Goal: Task Accomplishment & Management: Complete application form

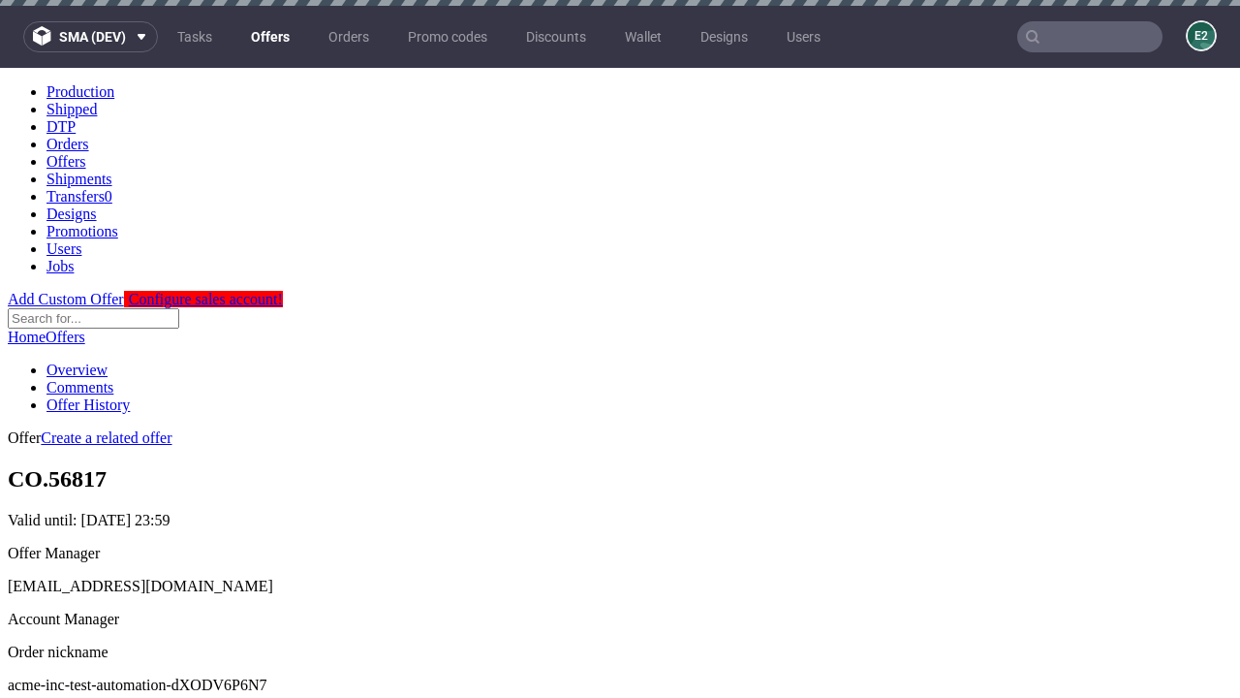
scroll to position [6, 0]
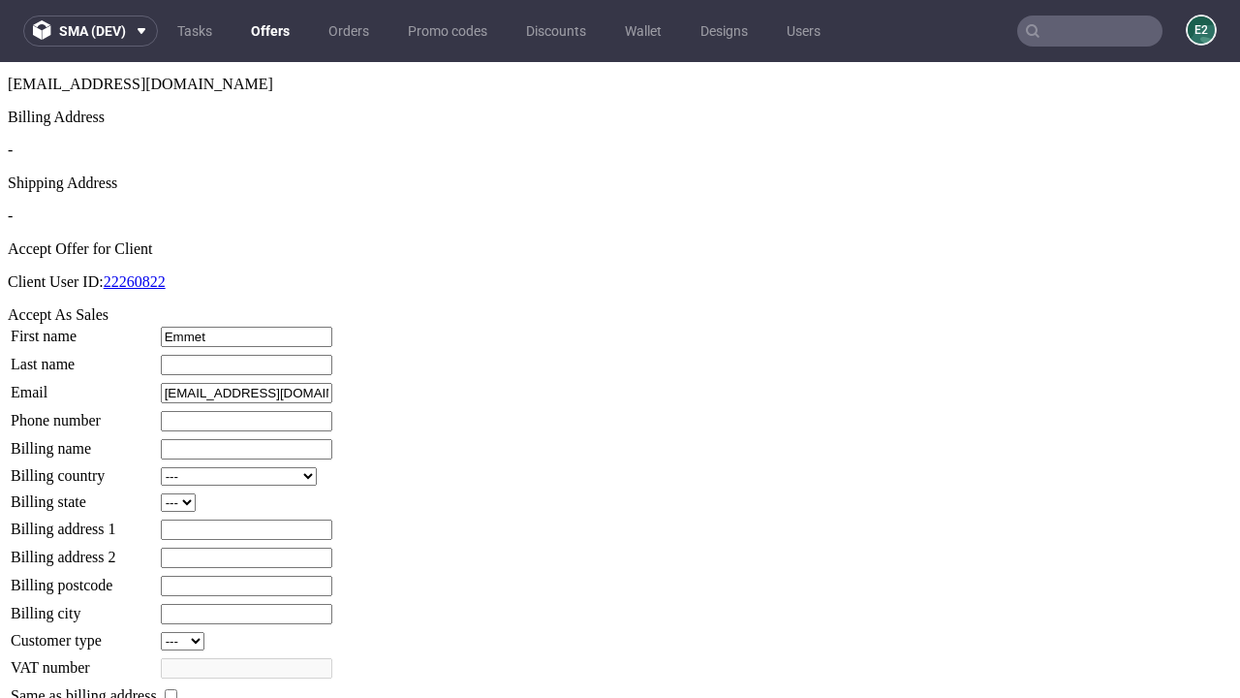
type input "Emmet"
type input "[PERSON_NAME]"
type input "1509813888"
type input "Maynard10"
select select "13"
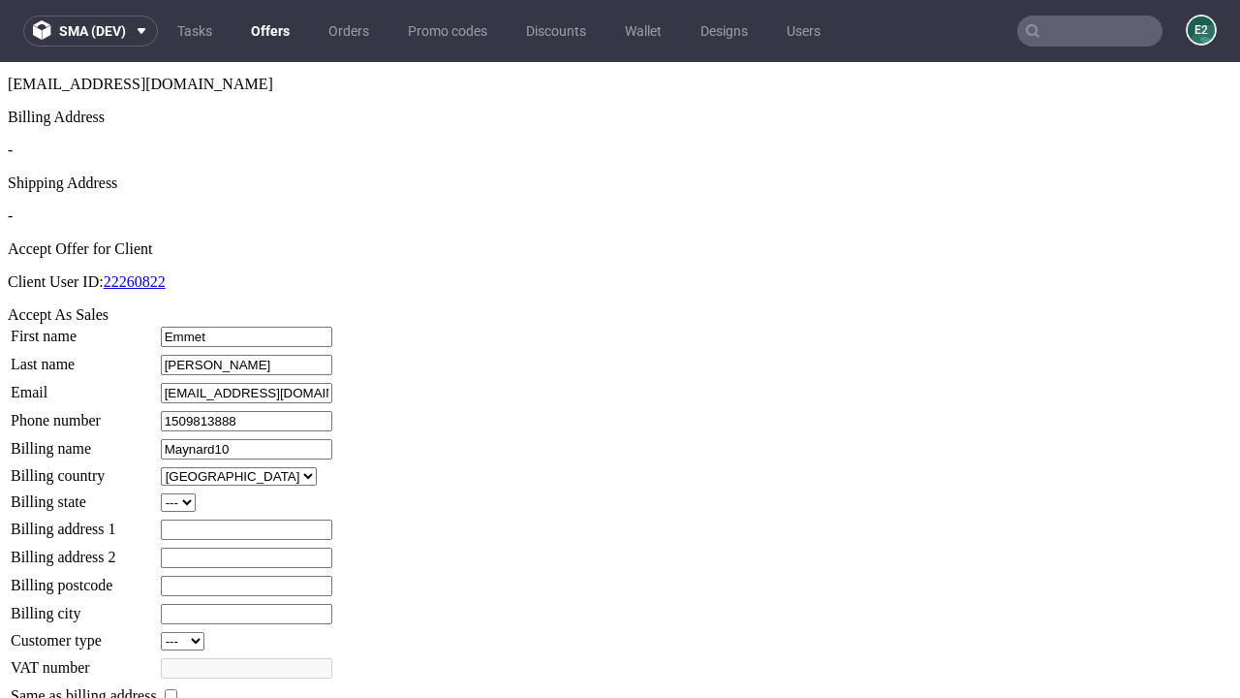
type input "Maynard10"
type input "[STREET_ADDRESS]"
select select "132"
type input "[STREET_ADDRESS]"
type input "ZH93 0LY"
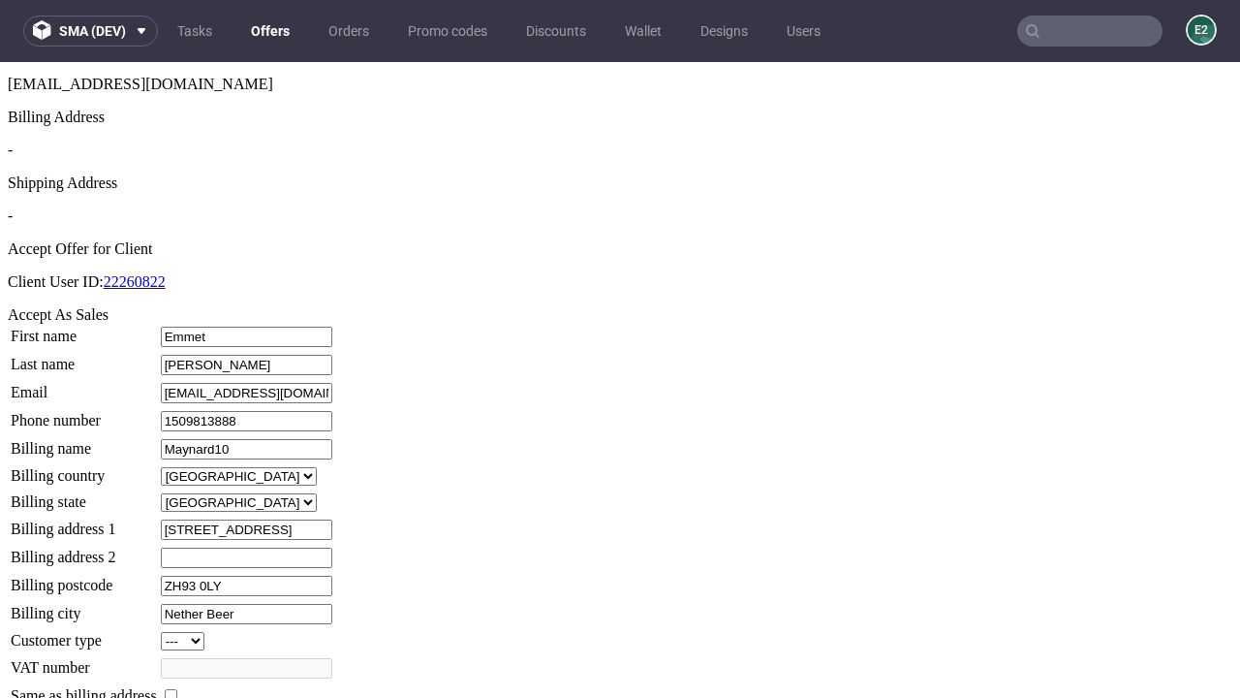
type input "Nether Beer"
click at [177, 689] on input "checkbox" at bounding box center [171, 695] width 13 height 13
checkbox input "true"
type input "Maynard10"
select select "13"
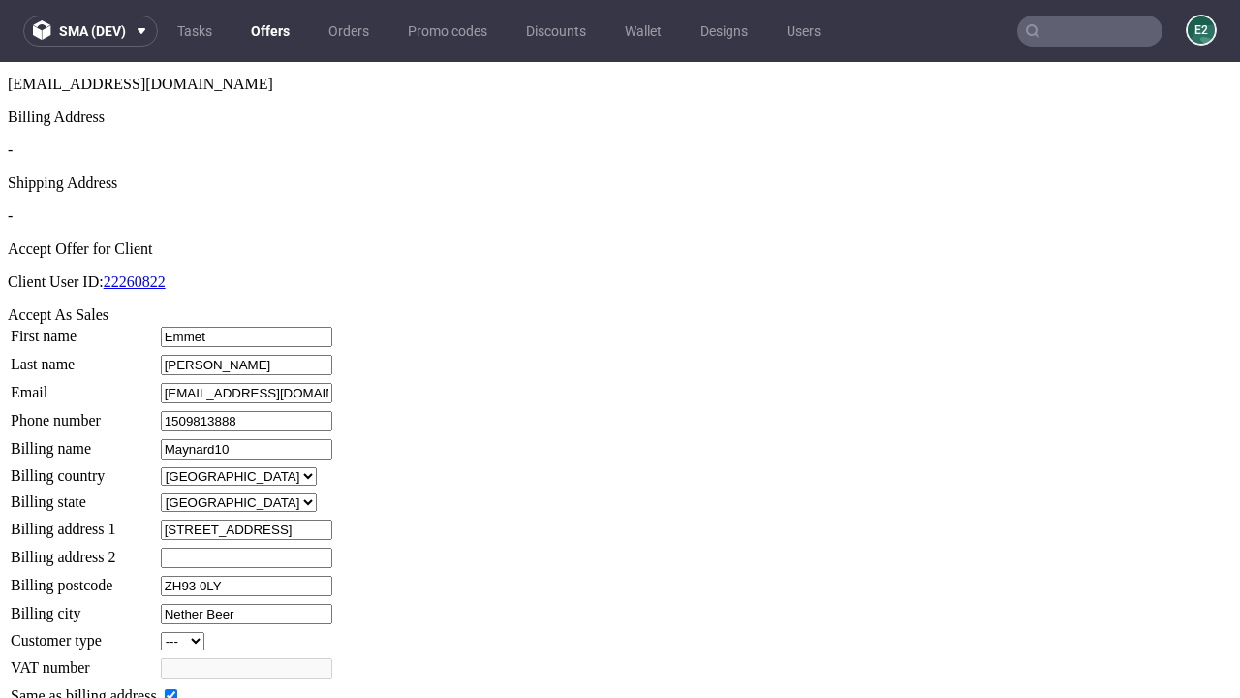
type input "425 Windermere Road"
type input "ZH93 0LY"
type input "Nether Beer"
select select "132"
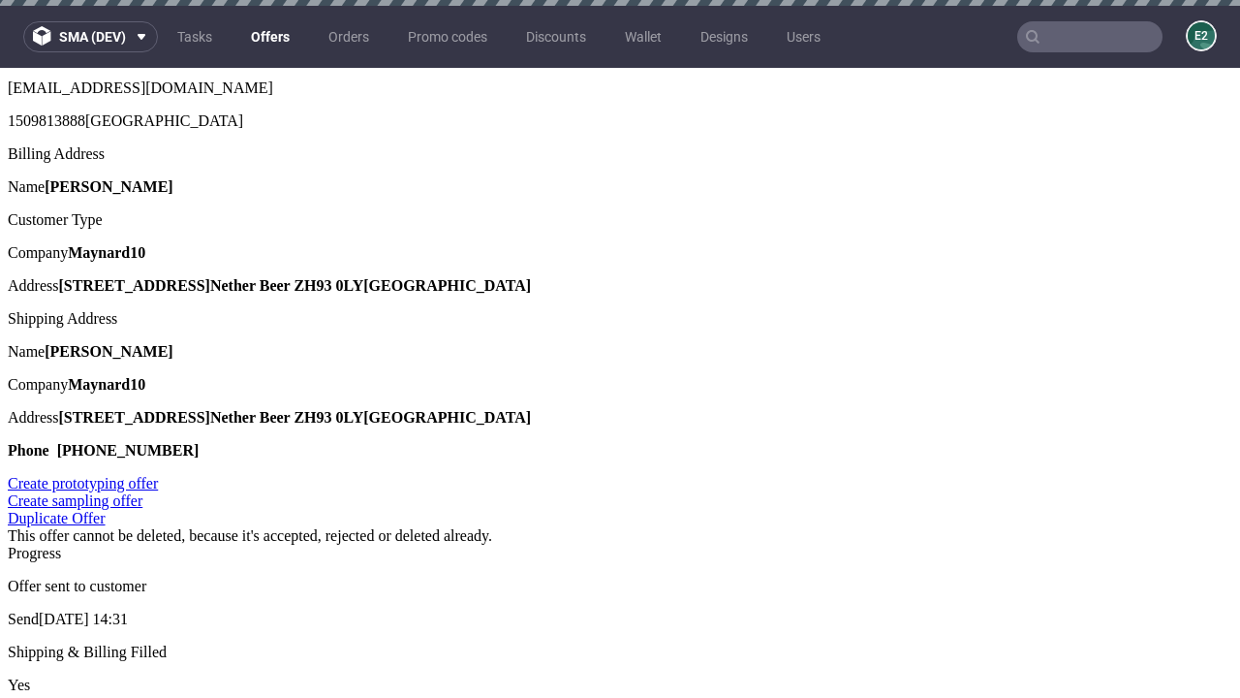
scroll to position [0, 0]
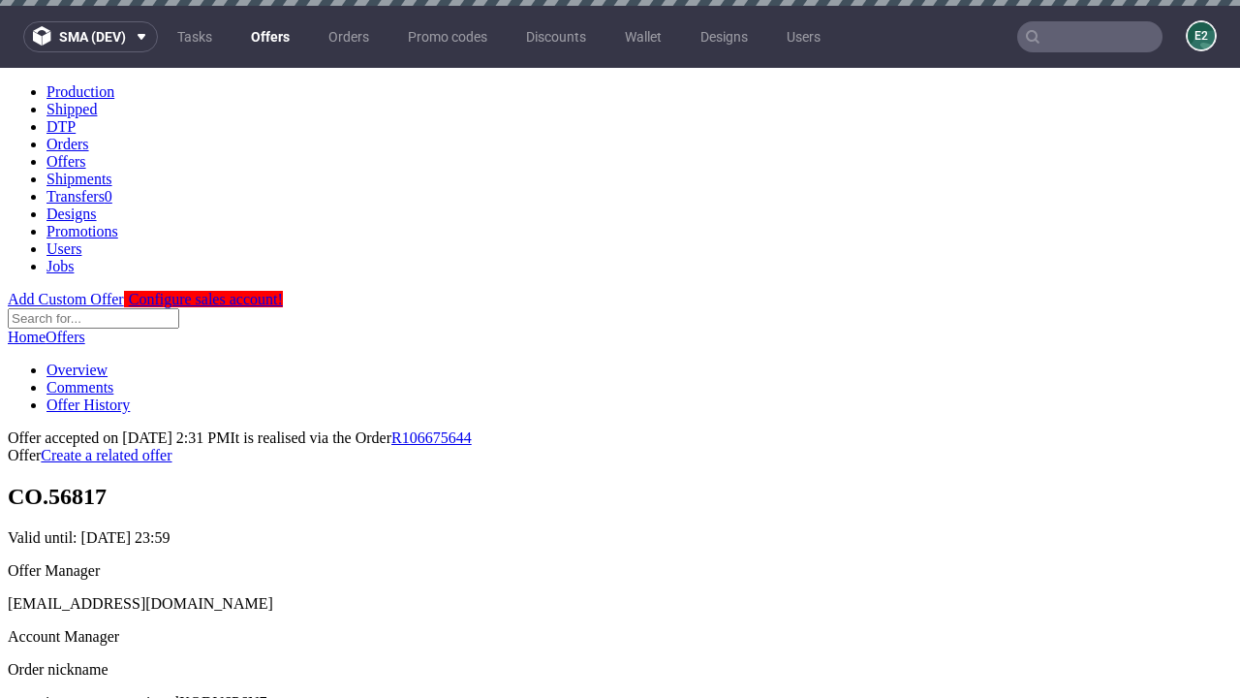
type input "[DATE]"
select select "12214305"
type input "In progress..."
